Goal: Task Accomplishment & Management: Use online tool/utility

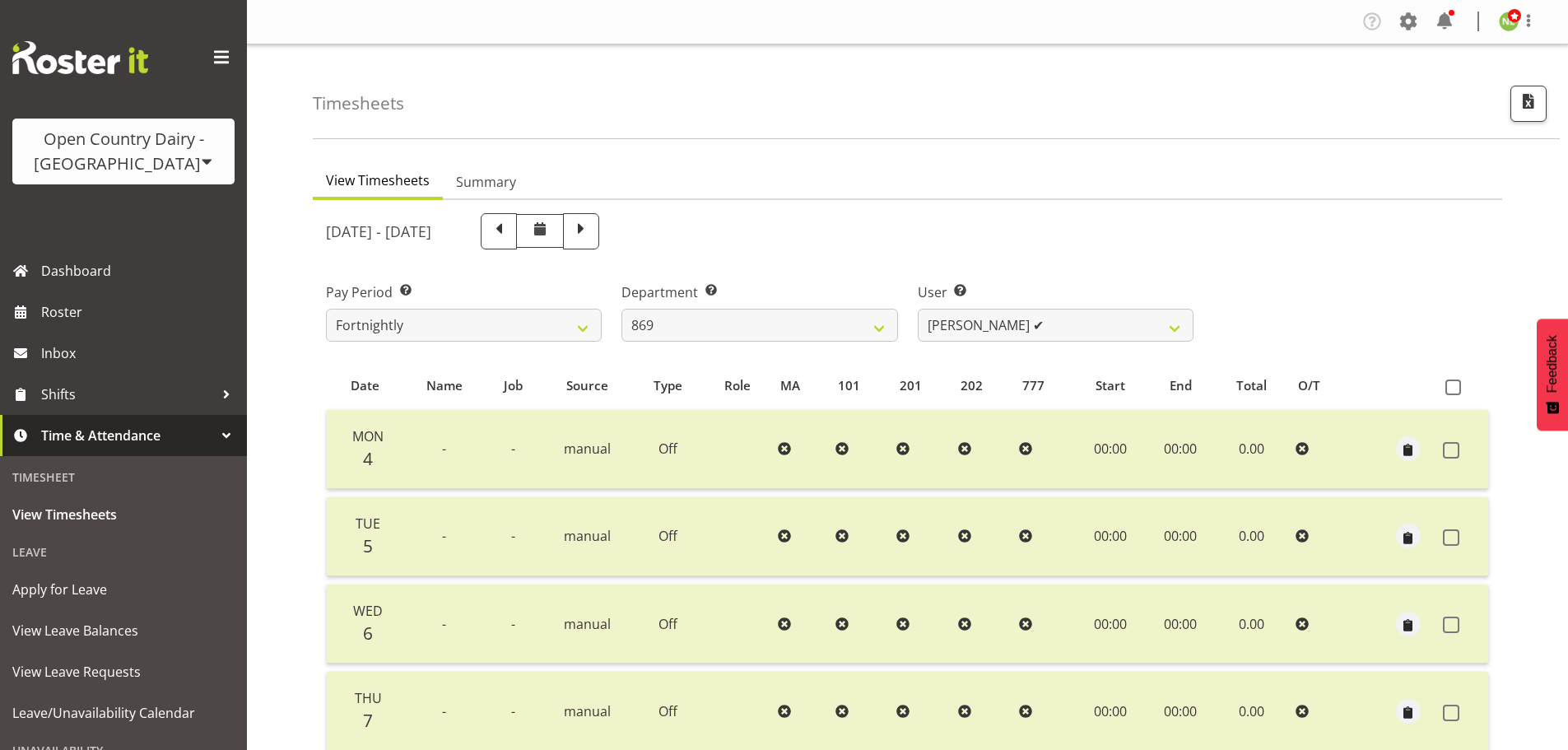
select select "682"
select select "7399"
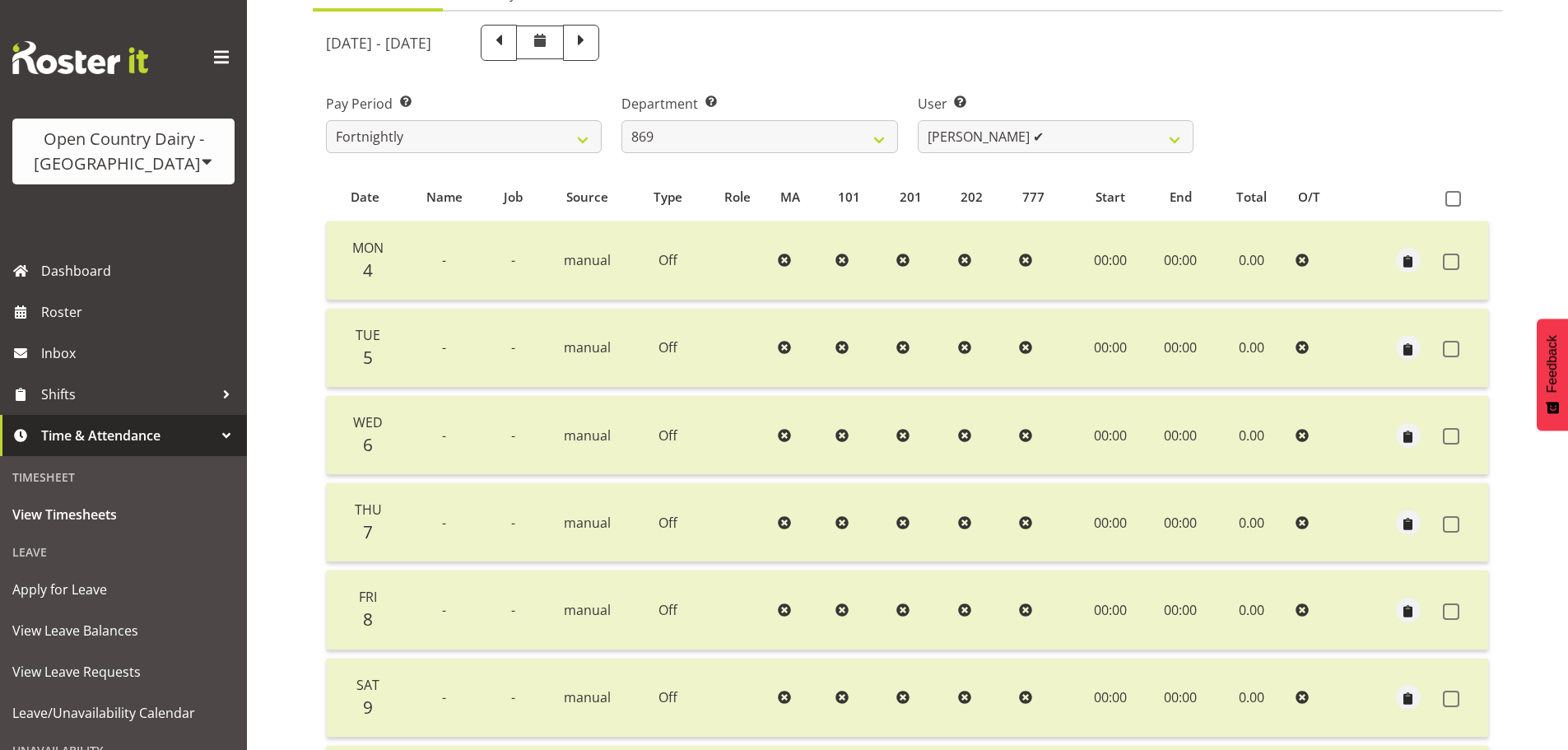
scroll to position [188, 0]
click at [159, 145] on div "Open Country Dairy - [GEOGRAPHIC_DATA]" at bounding box center [124, 151] width 189 height 50
click at [133, 212] on link "Open Country Dairy - [GEOGRAPHIC_DATA]" at bounding box center [171, 209] width 318 height 30
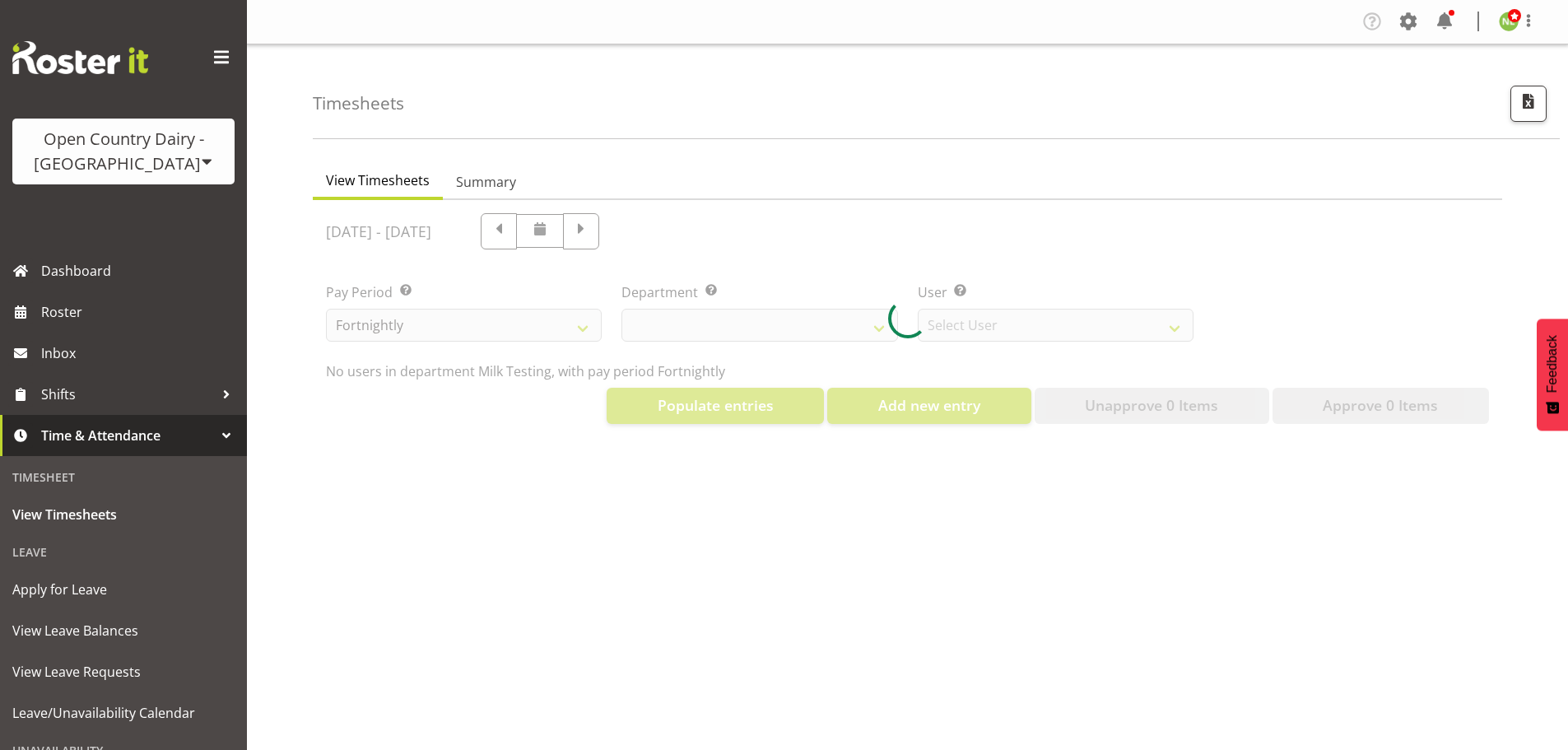
select select "733"
select select "7414"
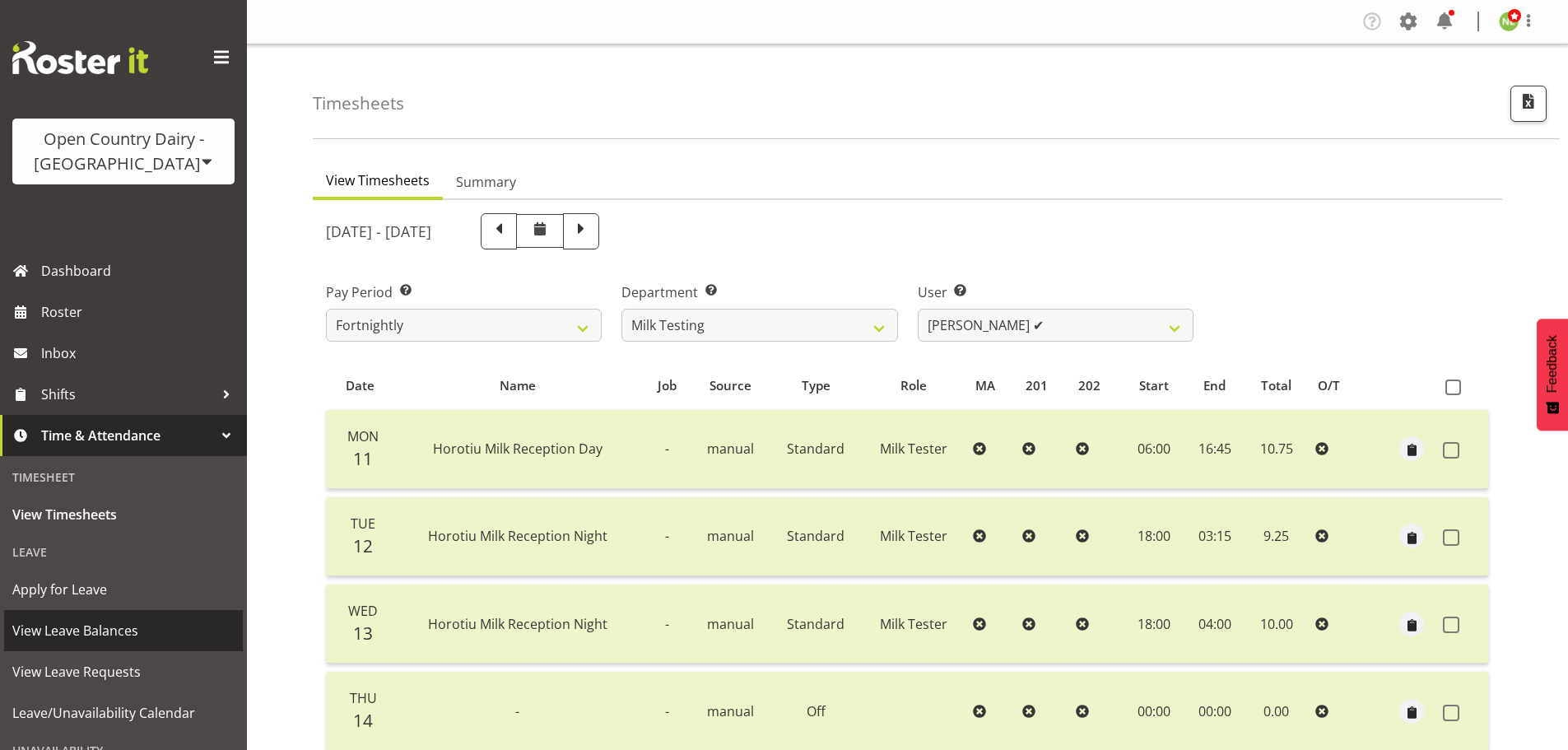
click at [98, 640] on span "View Leave Balances" at bounding box center [123, 631] width 222 height 24
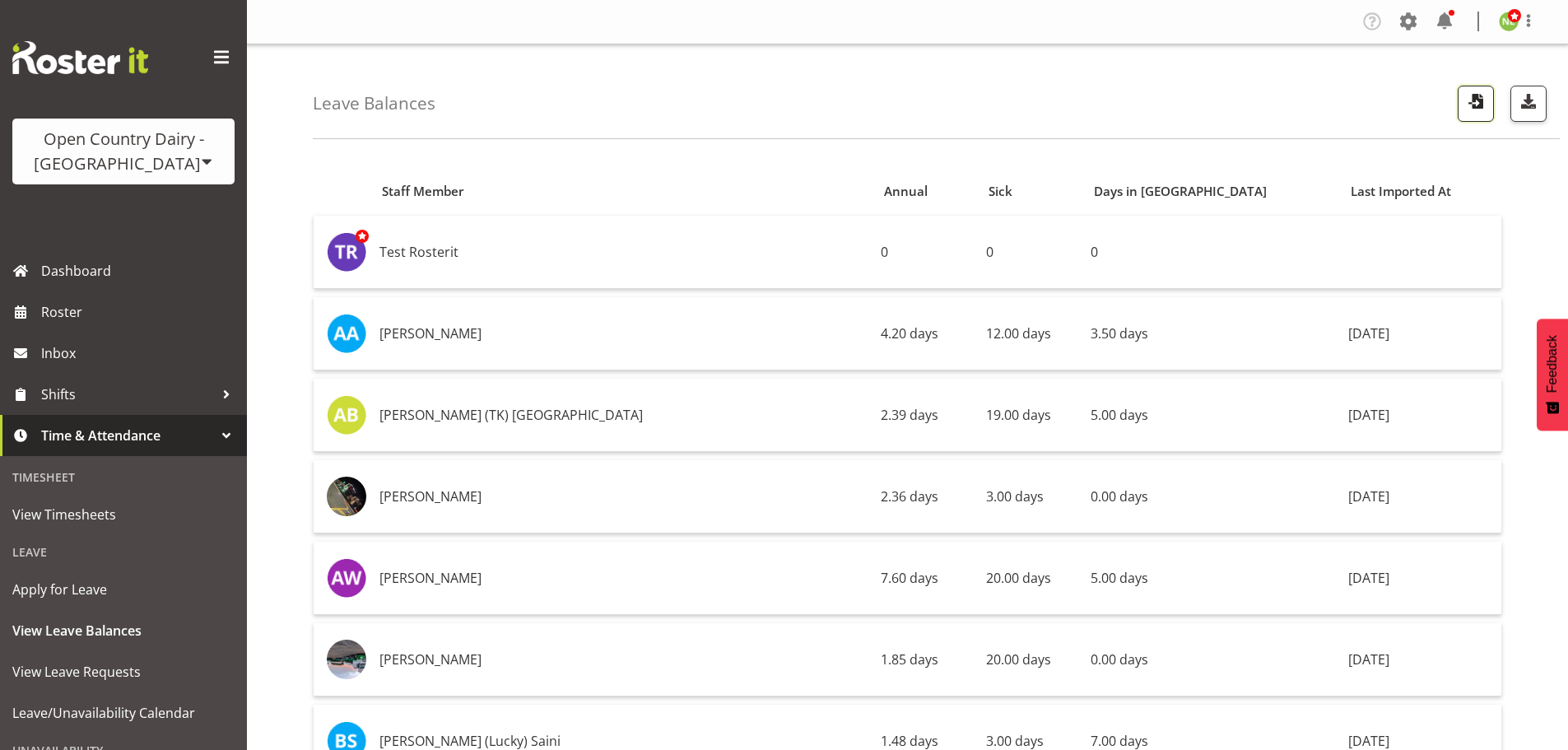
click at [1471, 100] on span "button" at bounding box center [1475, 101] width 22 height 22
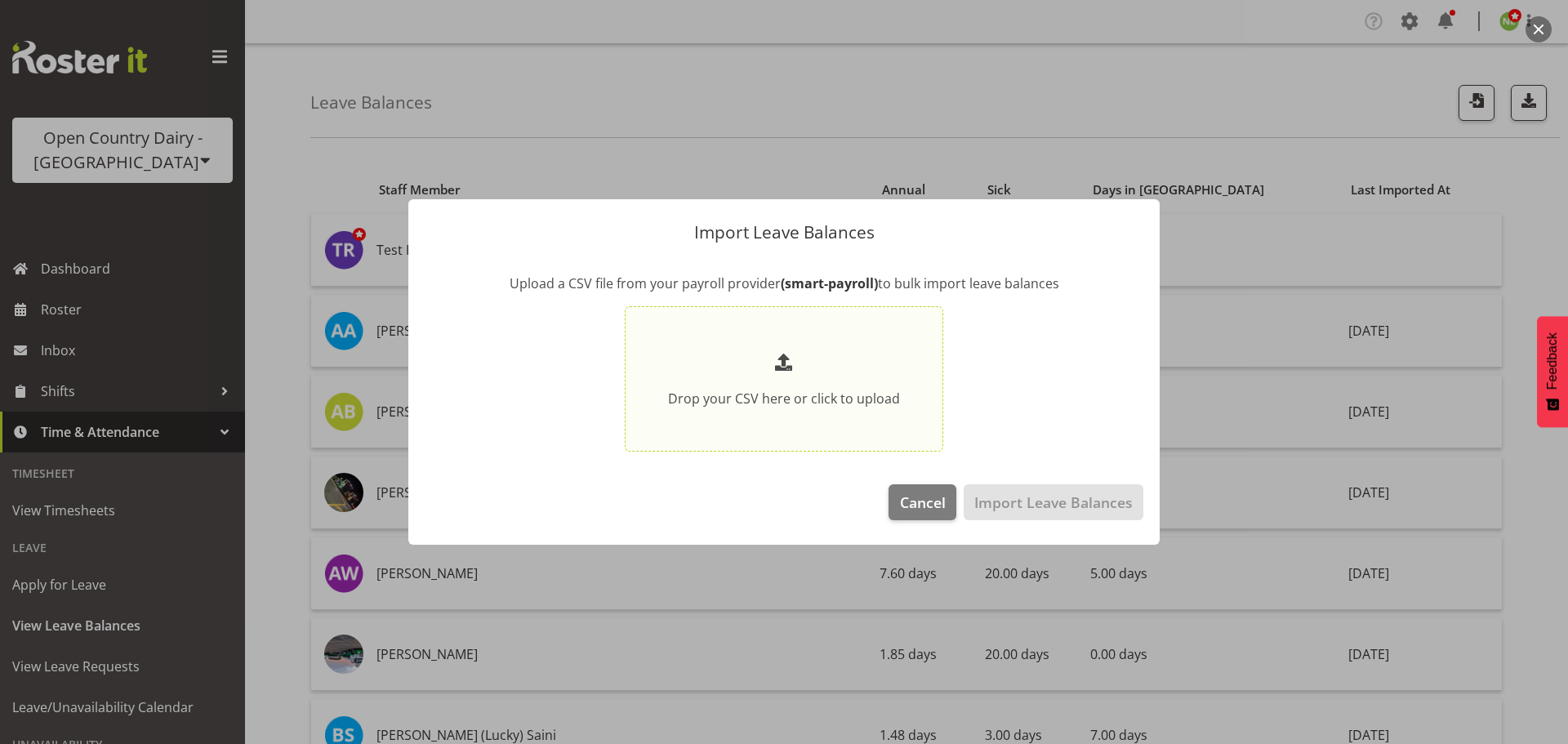
click at [769, 376] on p at bounding box center [783, 363] width 232 height 27
click at [769, 376] on input "Drop your CSV here or click to upload" at bounding box center [784, 379] width 319 height 146
type input "C:\fakepath\NI LeaveBalances pe17082025.csv"
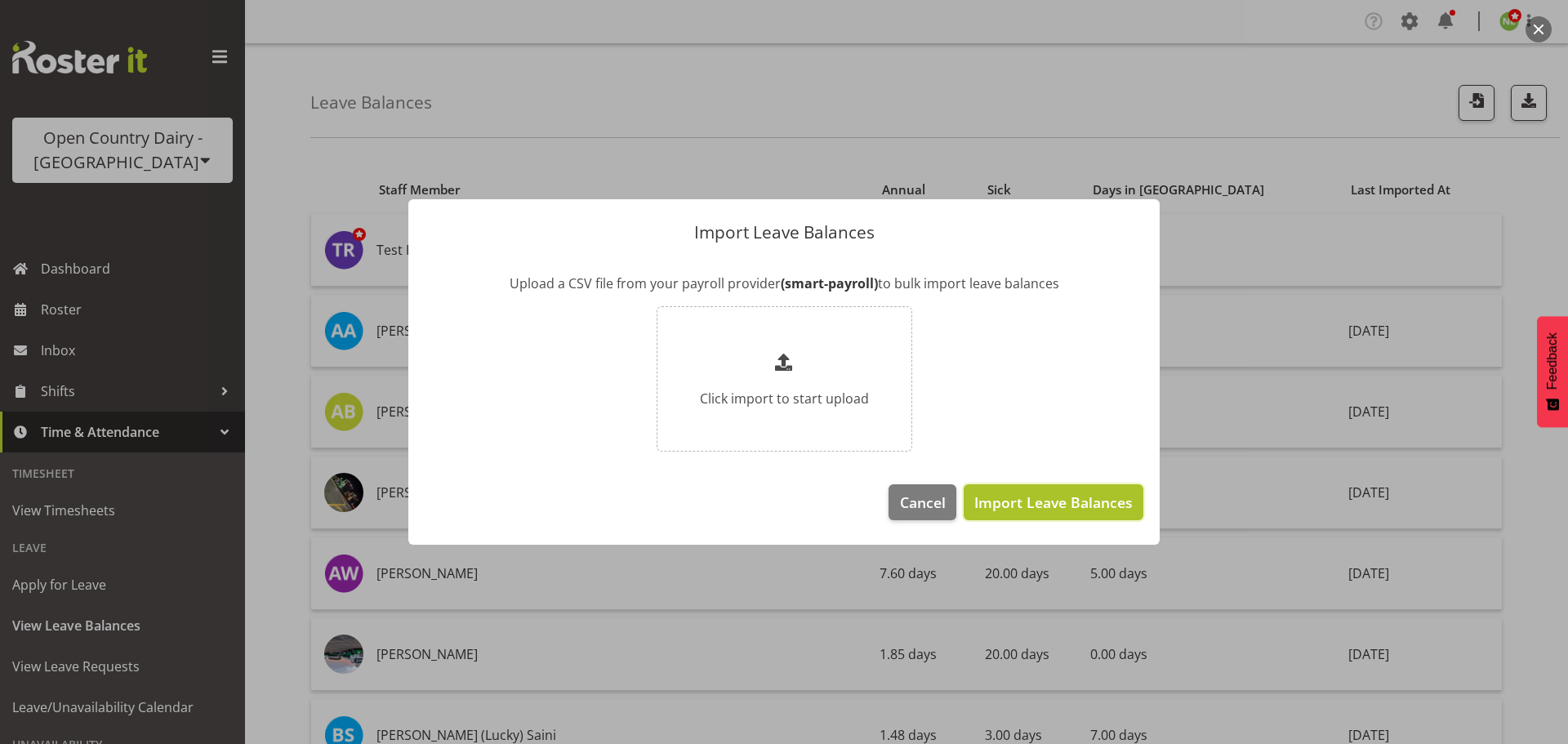
click at [1090, 499] on span "Import Leave Balances" at bounding box center [1054, 502] width 158 height 21
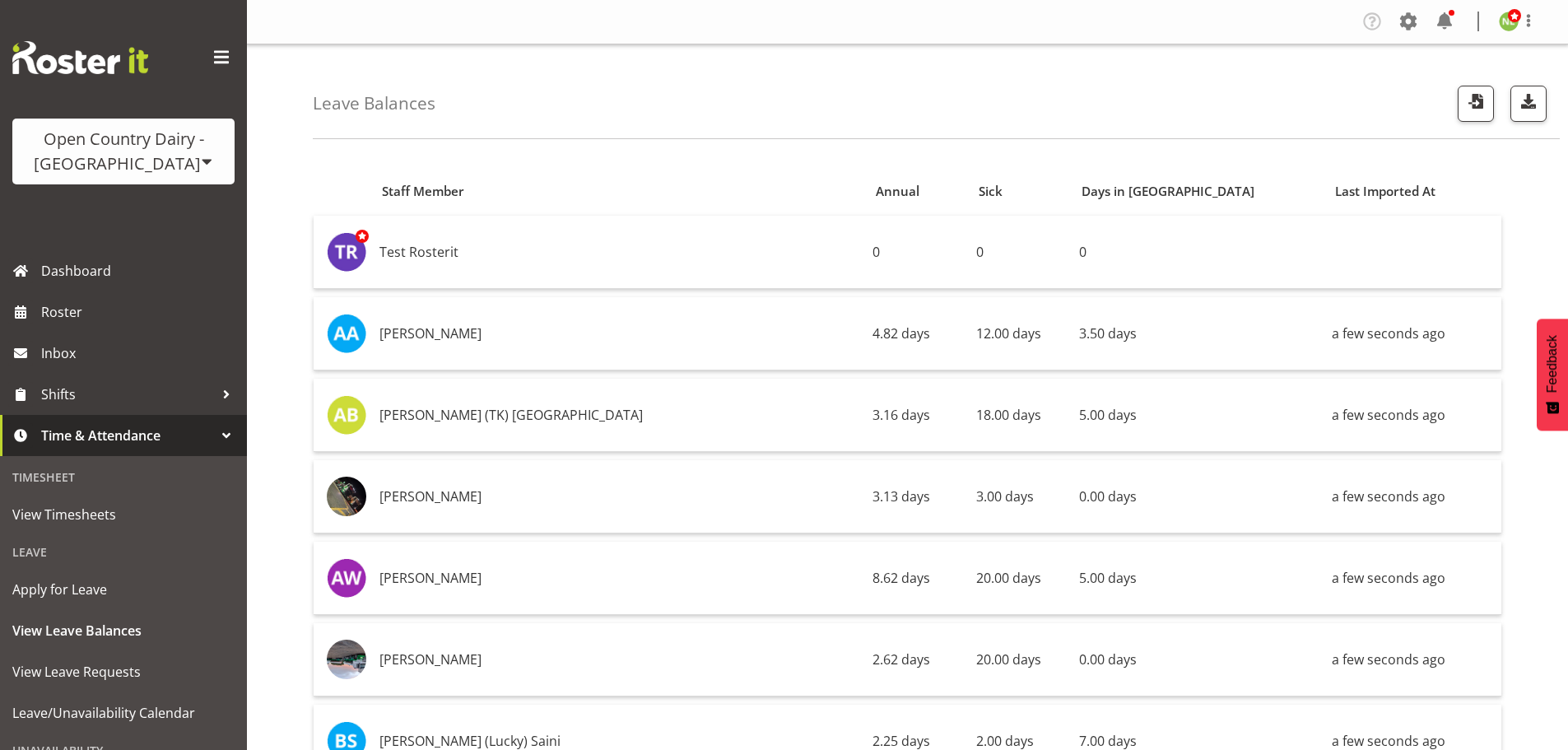
click at [125, 167] on div "Open Country Dairy - [GEOGRAPHIC_DATA]" at bounding box center [124, 151] width 189 height 50
click at [125, 211] on link "Open Country Dairy - [GEOGRAPHIC_DATA]" at bounding box center [171, 209] width 318 height 30
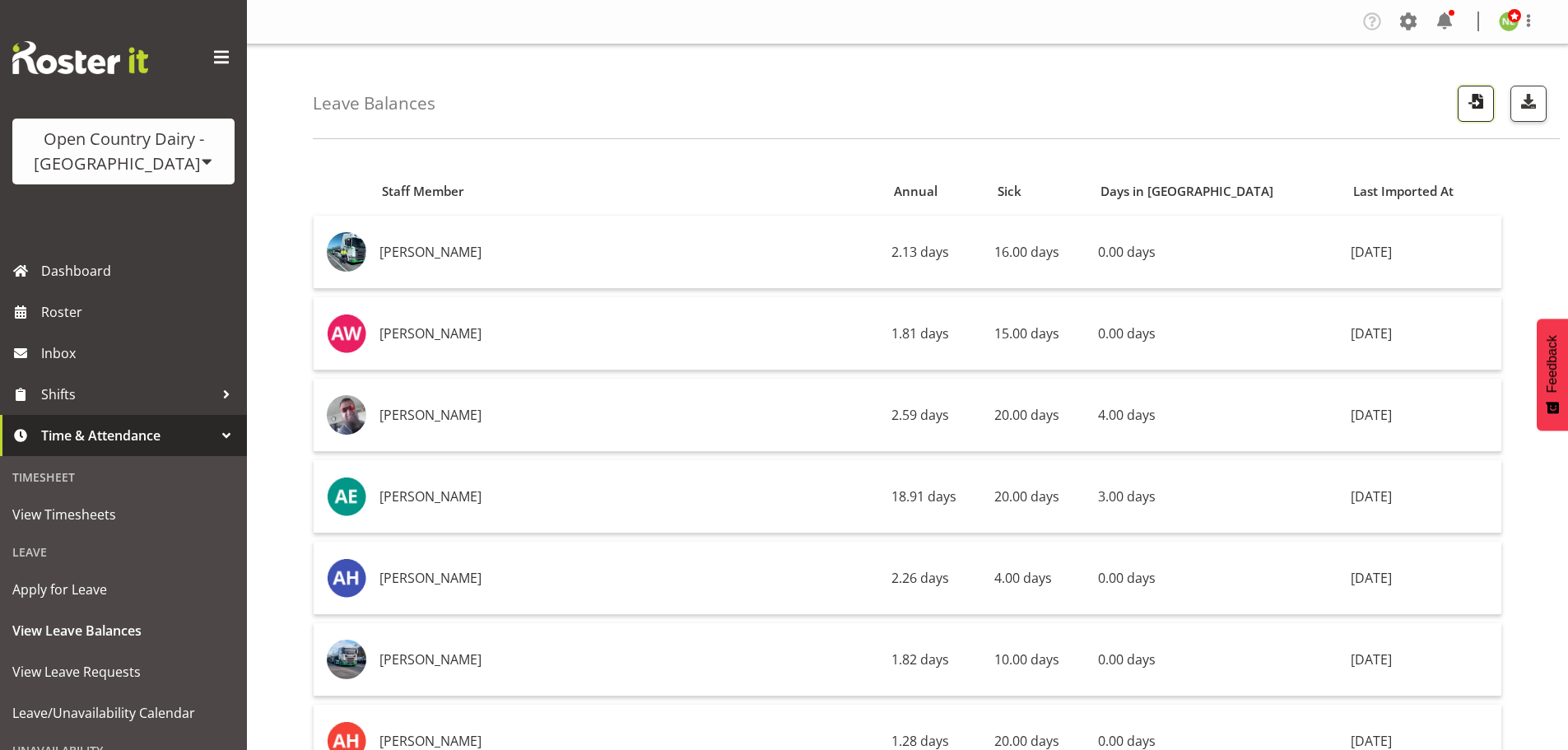
click at [1477, 105] on span "button" at bounding box center [1475, 101] width 22 height 22
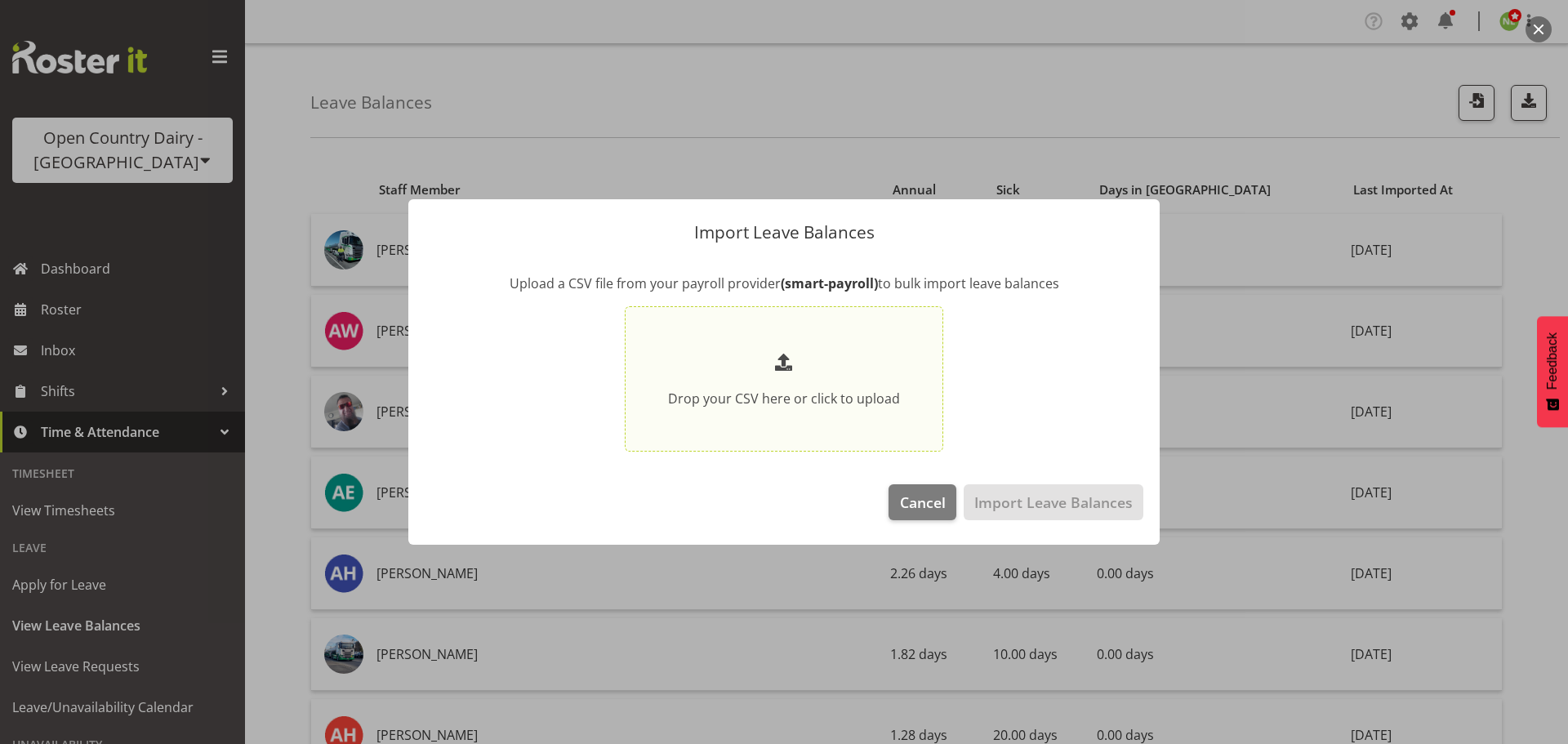
click at [777, 352] on span at bounding box center [784, 363] width 26 height 26
click at [777, 352] on input "Drop your CSV here or click to upload" at bounding box center [784, 379] width 319 height 146
type input "C:\fakepath\SI LeaveBalances pe17082025.csv"
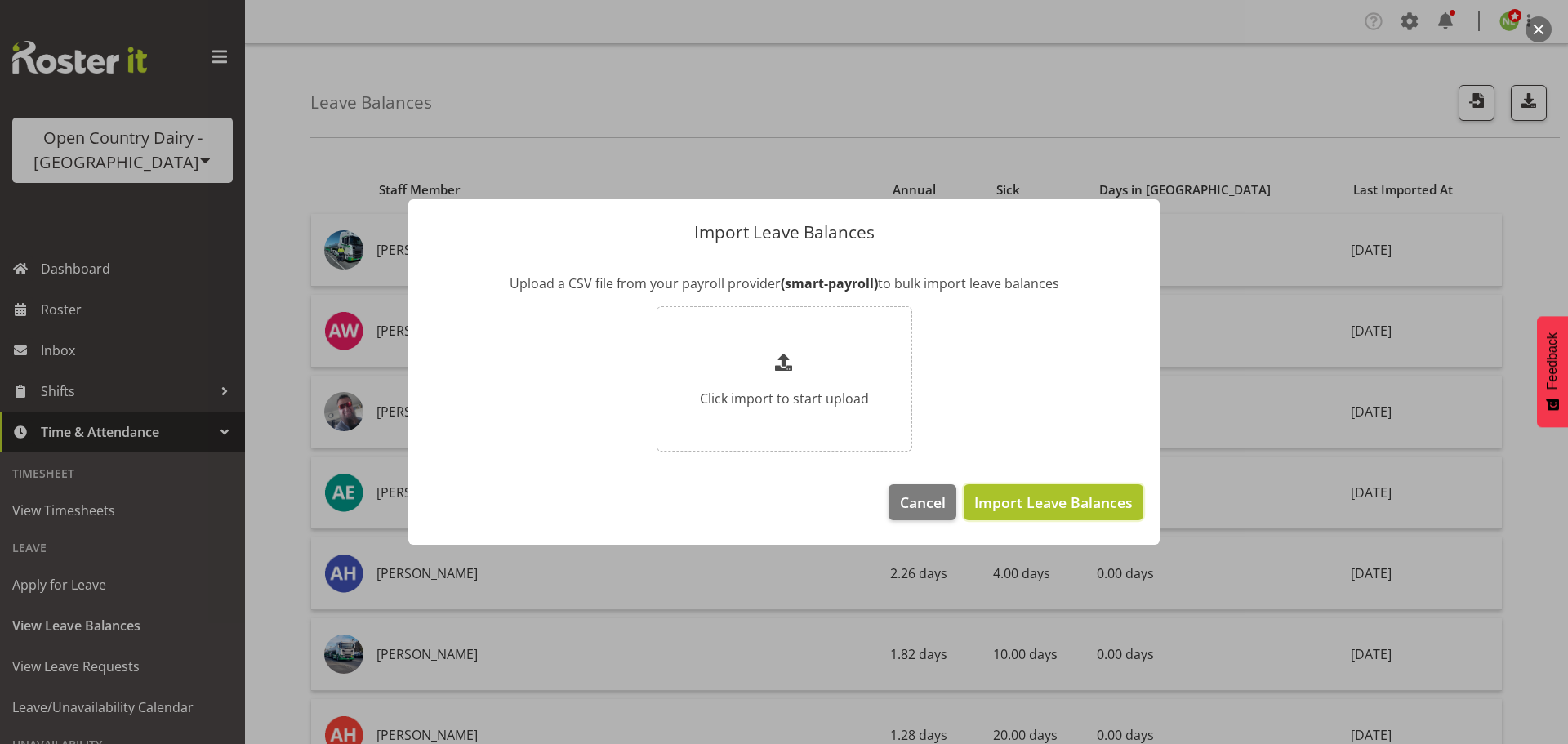
click at [1061, 497] on span "Import Leave Balances" at bounding box center [1054, 502] width 158 height 21
